Goal: Task Accomplishment & Management: Use online tool/utility

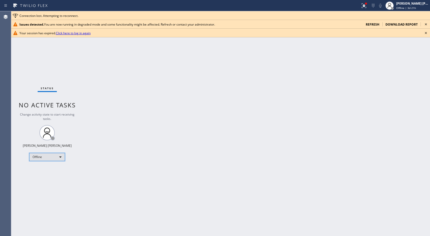
click at [48, 157] on div "Offline" at bounding box center [47, 157] width 36 height 8
click at [66, 126] on div at bounding box center [215, 118] width 430 height 236
click at [66, 126] on div "Status No active tasks Change activity state to start receiving tasks. [PERSON_…" at bounding box center [47, 123] width 72 height 225
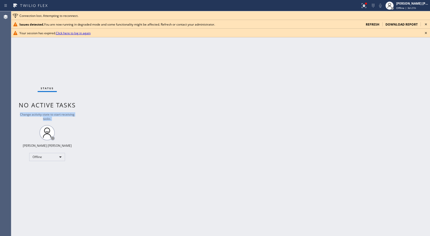
click at [66, 127] on div "Status No active tasks Change activity state to start receiving tasks. [PERSON_…" at bounding box center [47, 123] width 72 height 225
